Goal: Information Seeking & Learning: Understand process/instructions

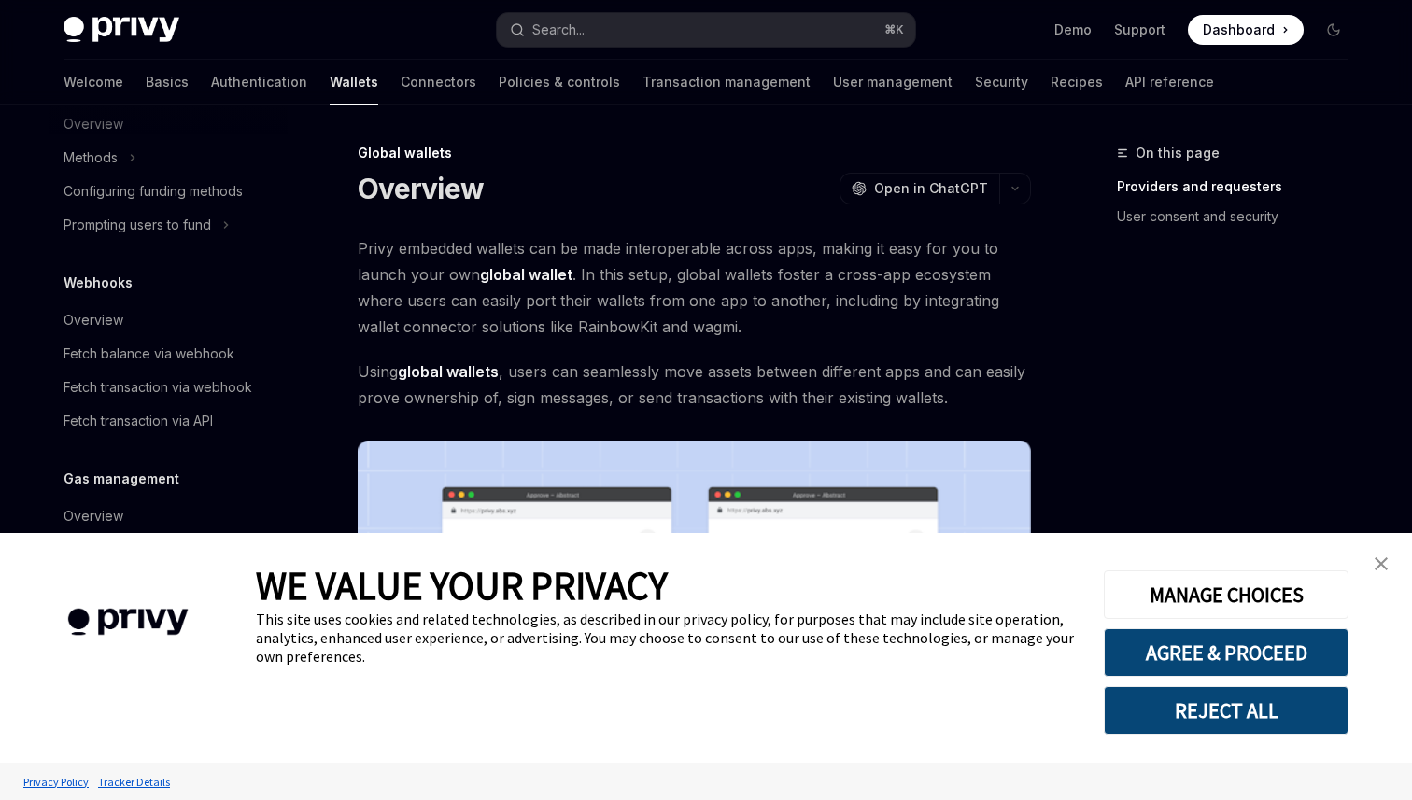
click at [1377, 561] on img "close banner" at bounding box center [1380, 563] width 13 height 13
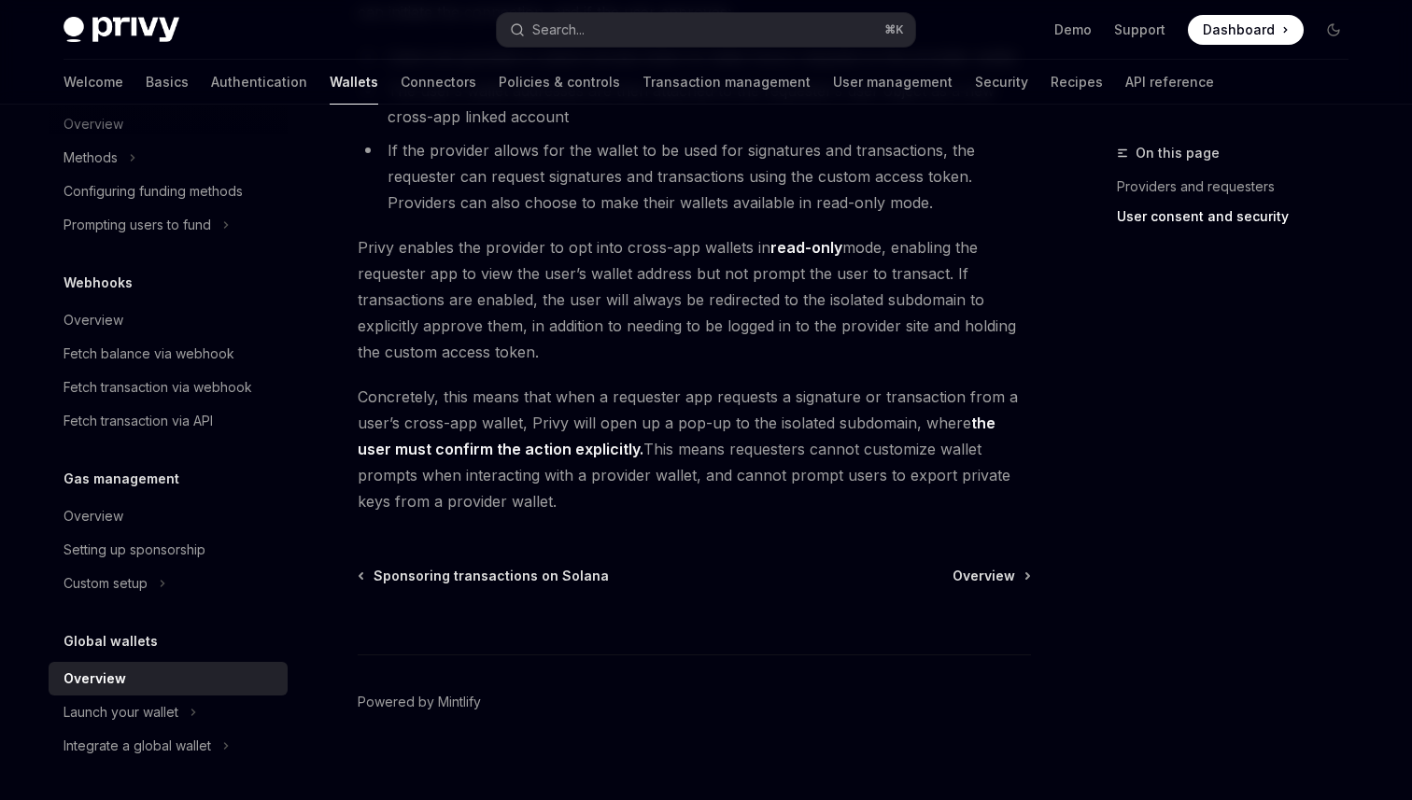
scroll to position [1558, 0]
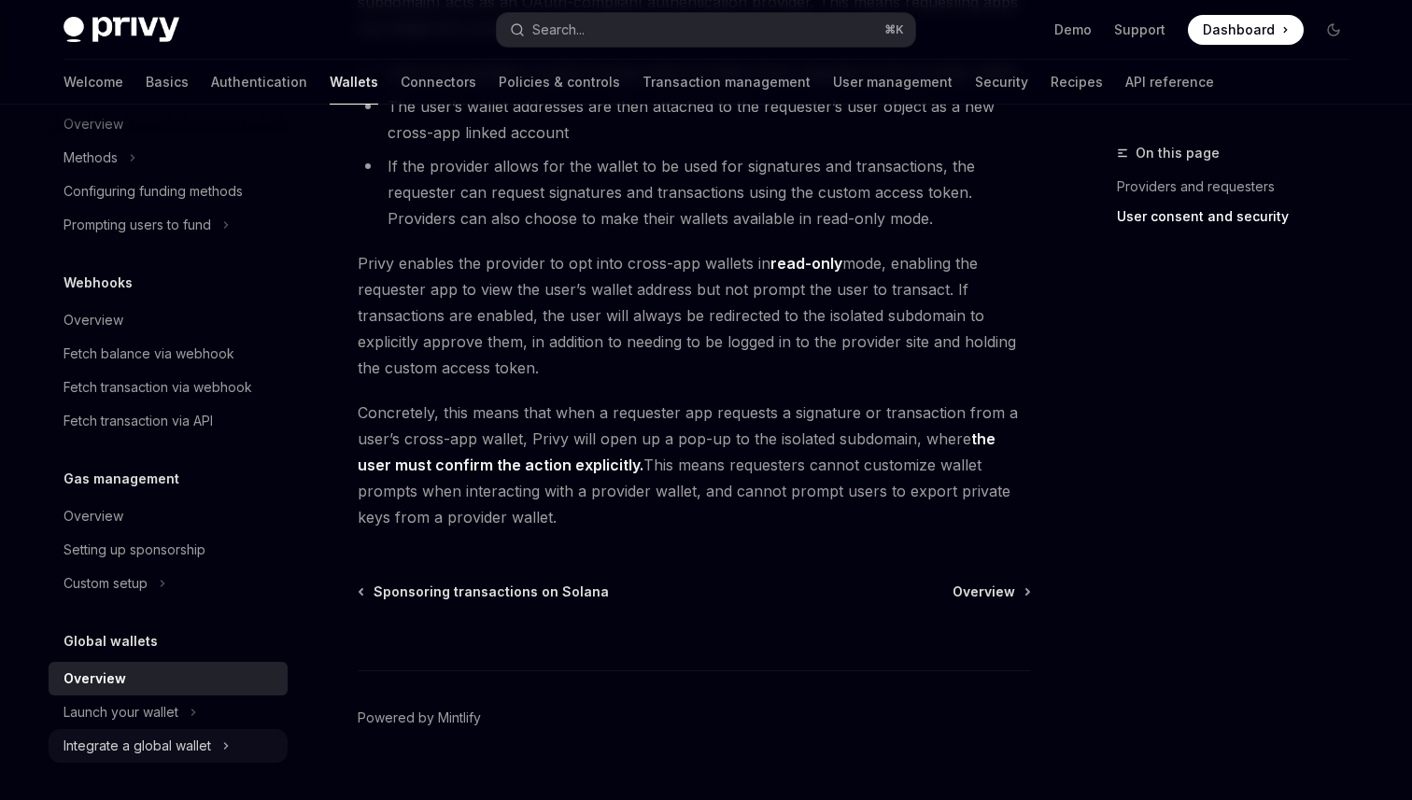
click at [168, 751] on div "Integrate a global wallet" at bounding box center [137, 746] width 148 height 22
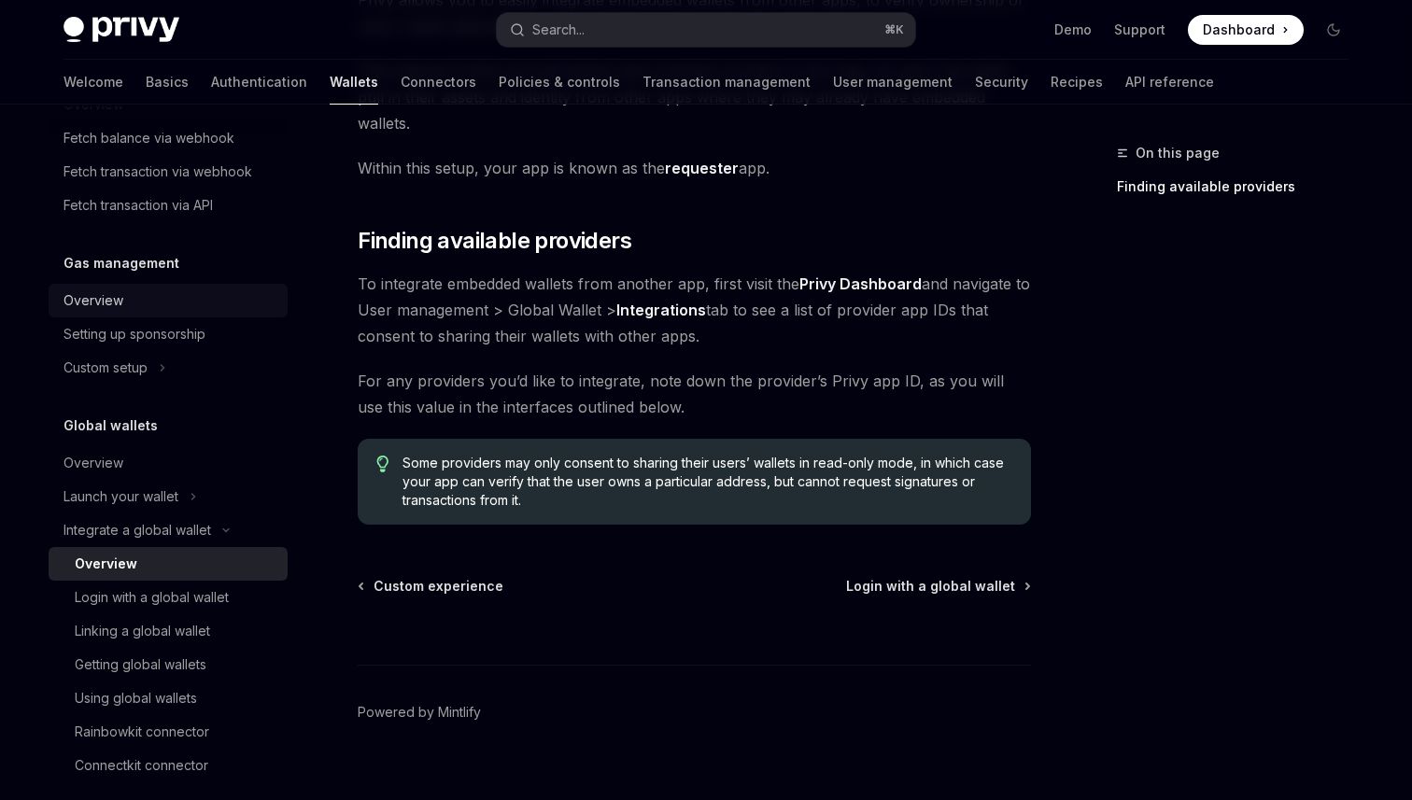
scroll to position [1039, 0]
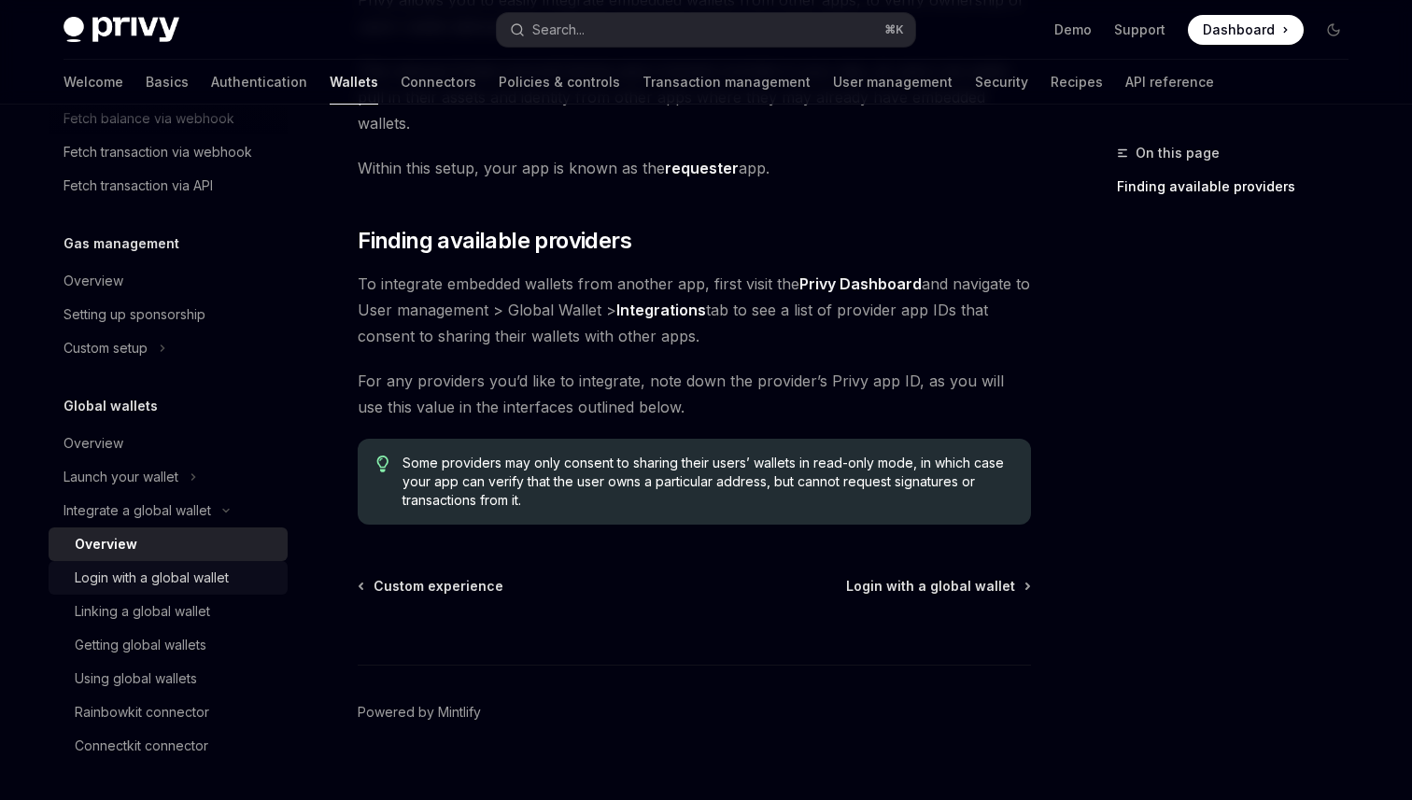
click at [199, 583] on div "Login with a global wallet" at bounding box center [152, 578] width 154 height 22
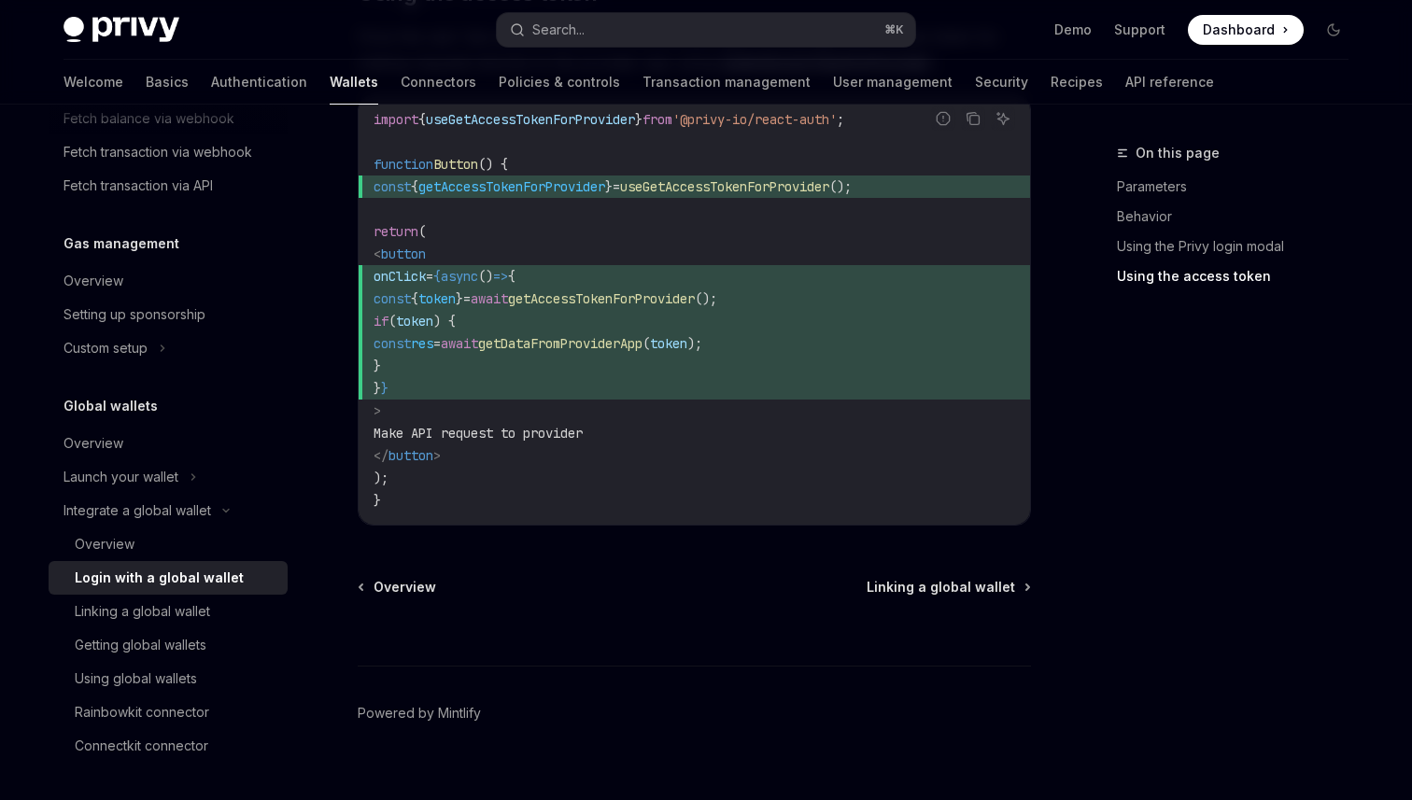
scroll to position [1946, 0]
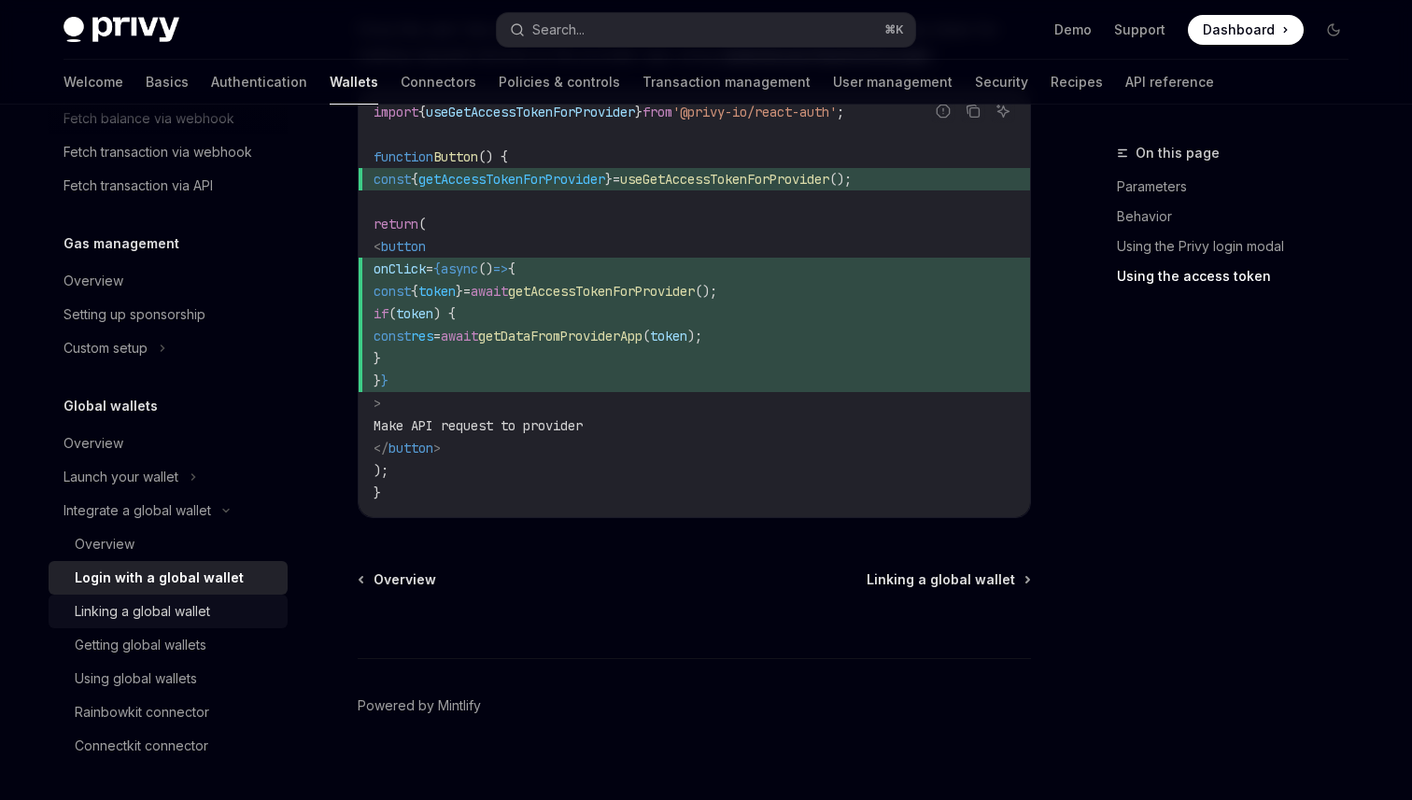
click at [232, 605] on div "Linking a global wallet" at bounding box center [176, 611] width 202 height 22
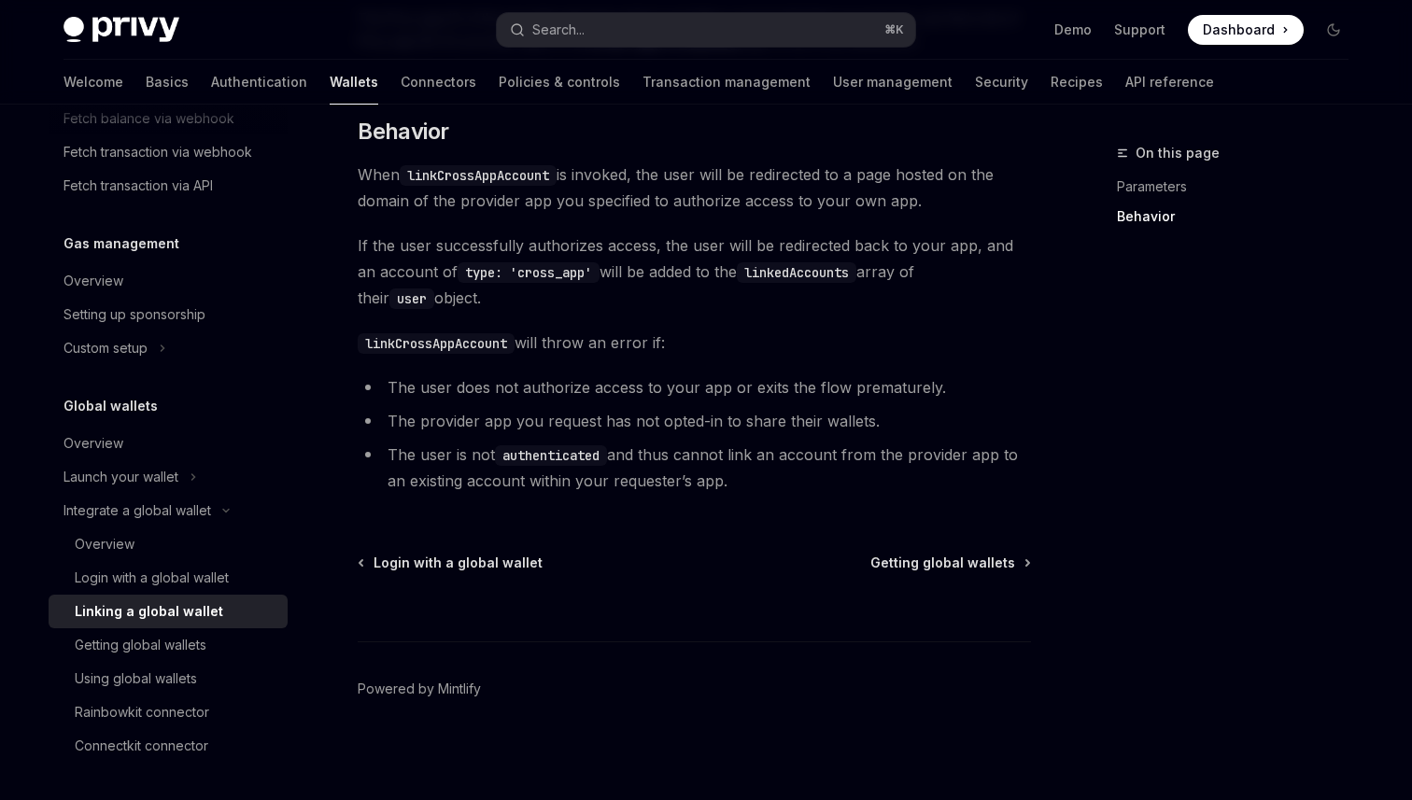
scroll to position [869, 0]
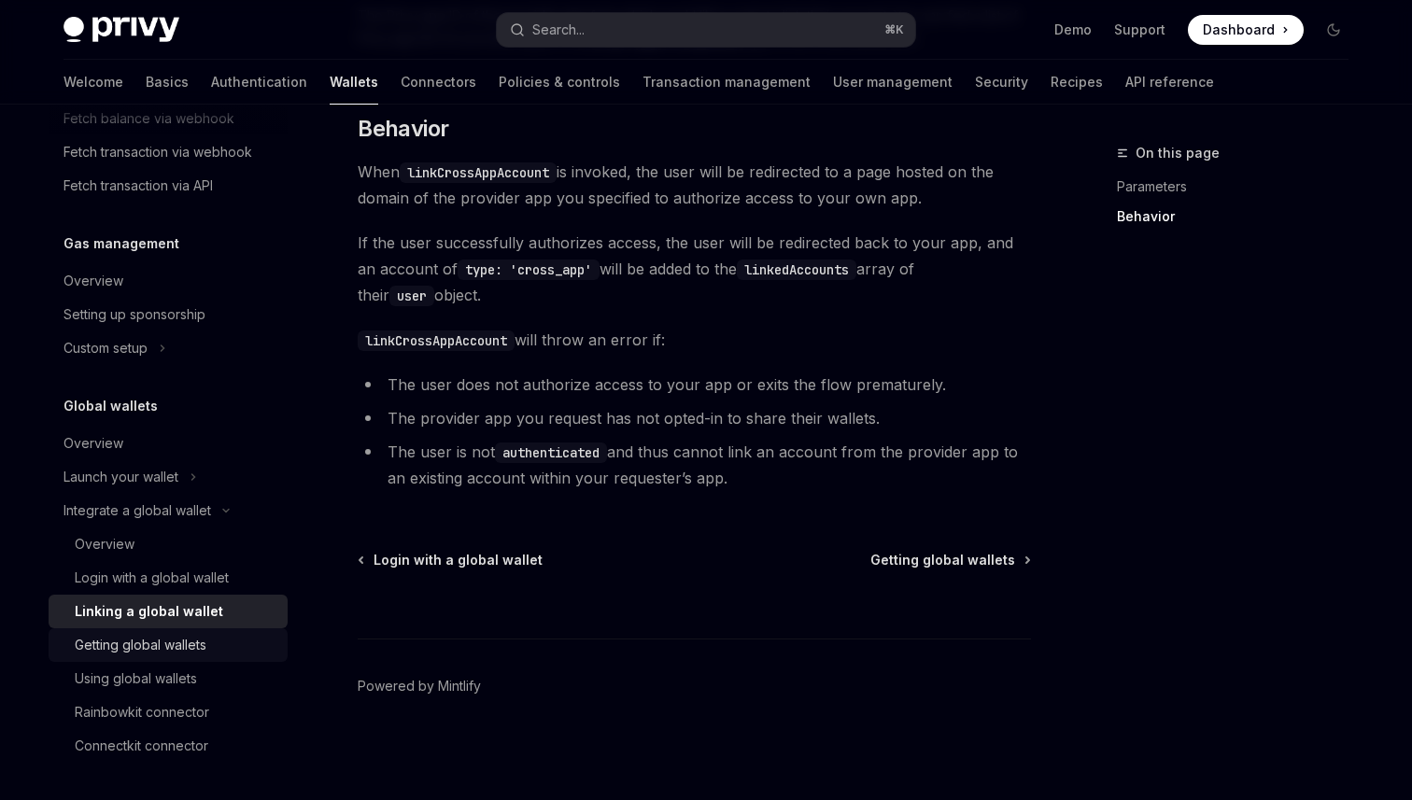
click at [218, 641] on div "Getting global wallets" at bounding box center [176, 645] width 202 height 22
type textarea "*"
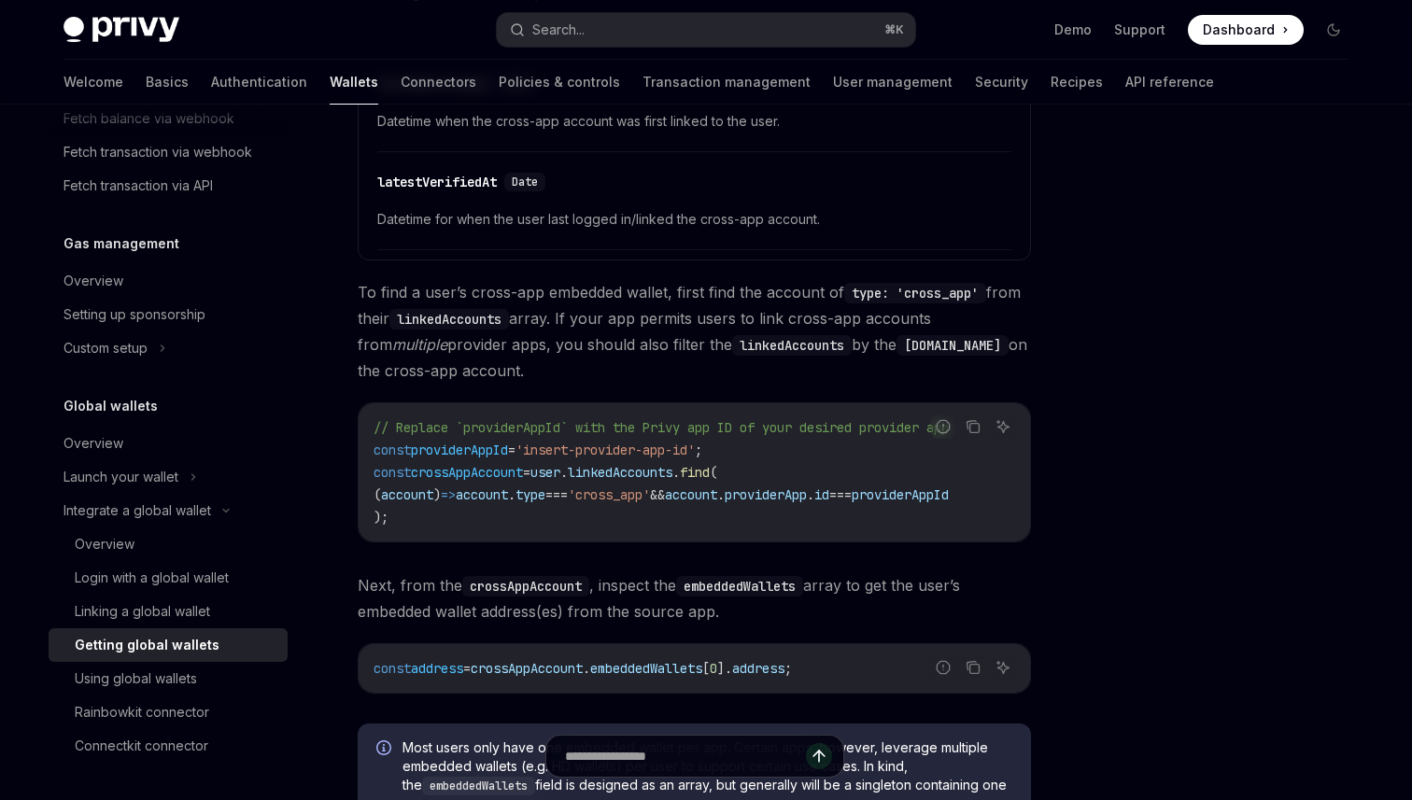
scroll to position [1113, 0]
